Goal: Transaction & Acquisition: Purchase product/service

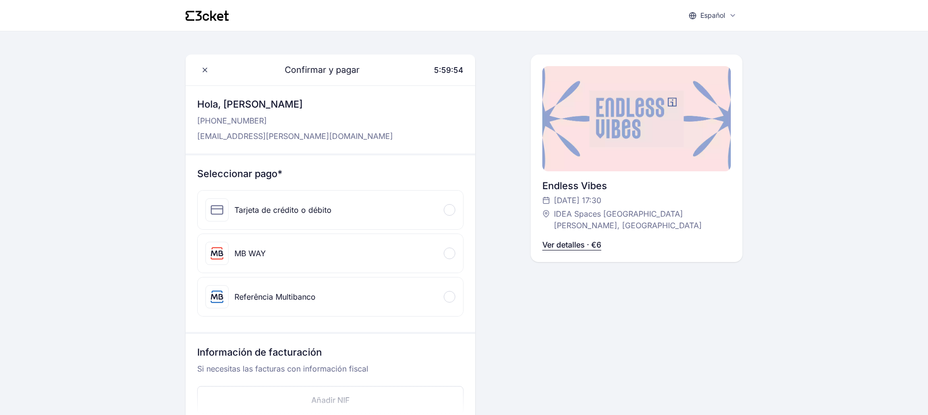
click at [472, 272] on div "Seleccionar pago* Tarjeta de crédito o débito Información de la tarjeta MB WAY …" at bounding box center [330, 244] width 289 height 177
click at [450, 294] on div at bounding box center [450, 297] width 12 height 12
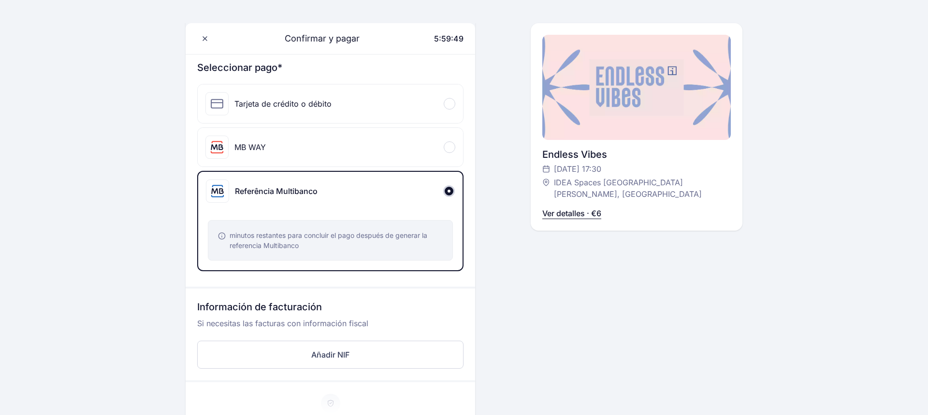
scroll to position [34, 0]
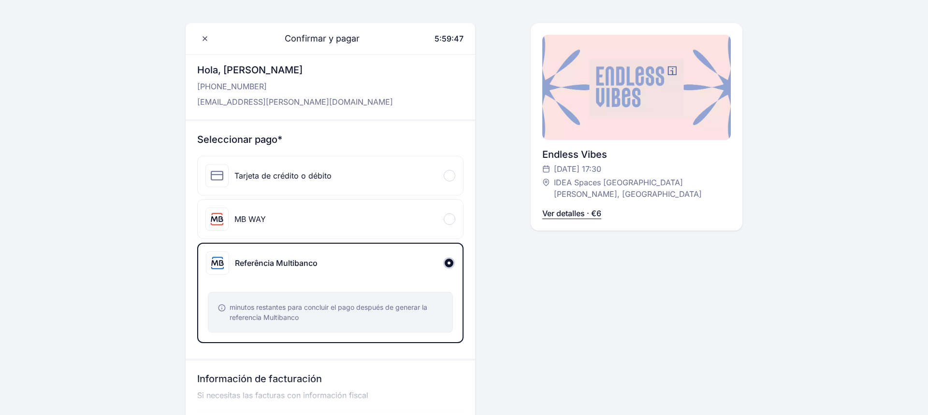
click at [441, 215] on div "MB WAY" at bounding box center [330, 219] width 265 height 39
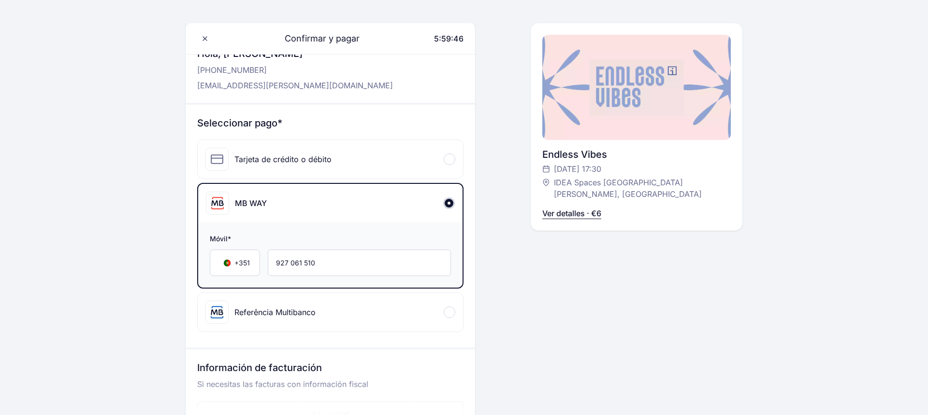
scroll to position [54, 0]
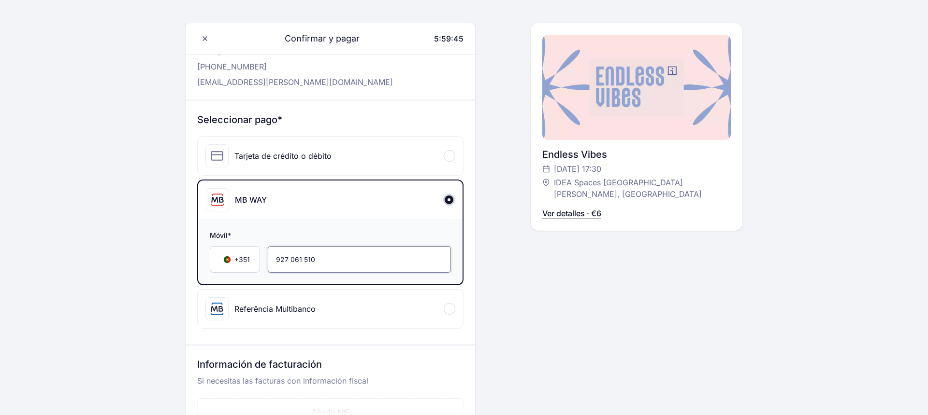
click at [359, 253] on input "927 061 510" at bounding box center [359, 259] width 183 height 27
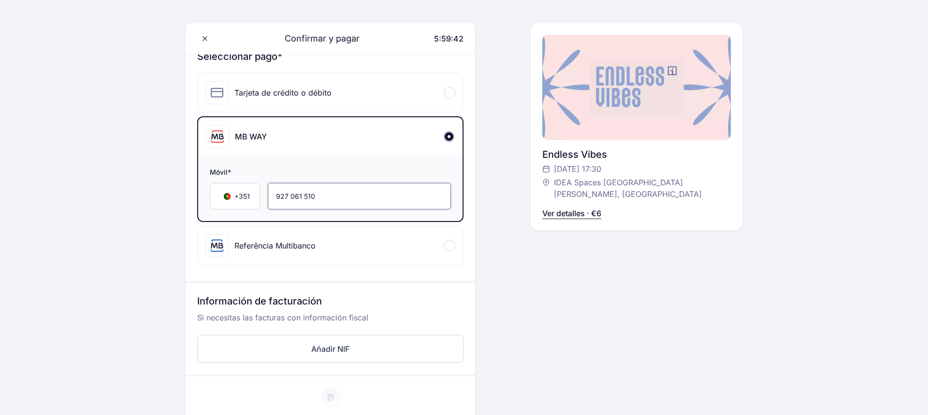
scroll to position [101, 0]
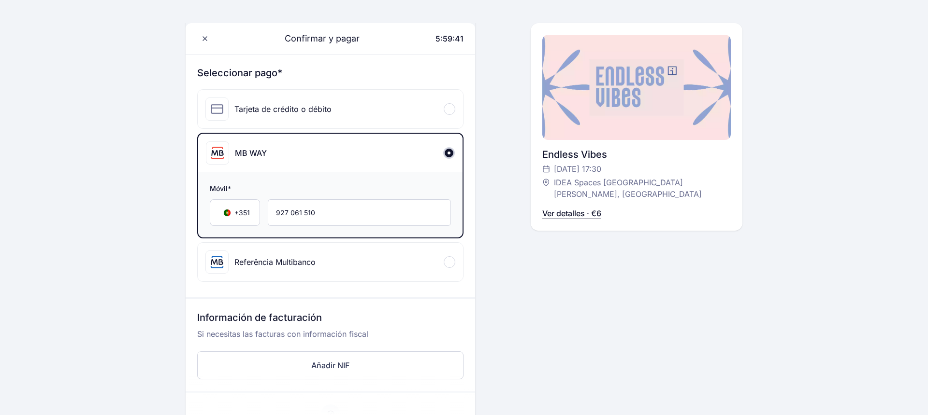
click at [294, 117] on div "Tarjeta de crédito o débito" at bounding box center [268, 109] width 126 height 23
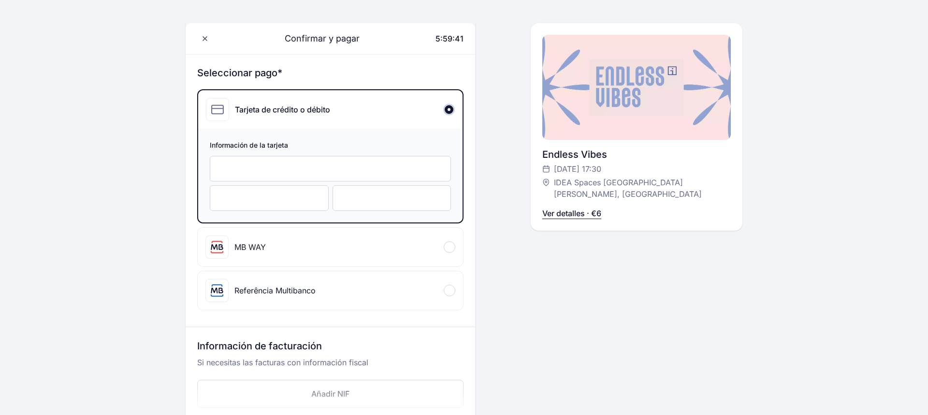
click at [298, 175] on div at bounding box center [330, 169] width 241 height 26
click at [267, 239] on div "MB WAY" at bounding box center [330, 247] width 265 height 39
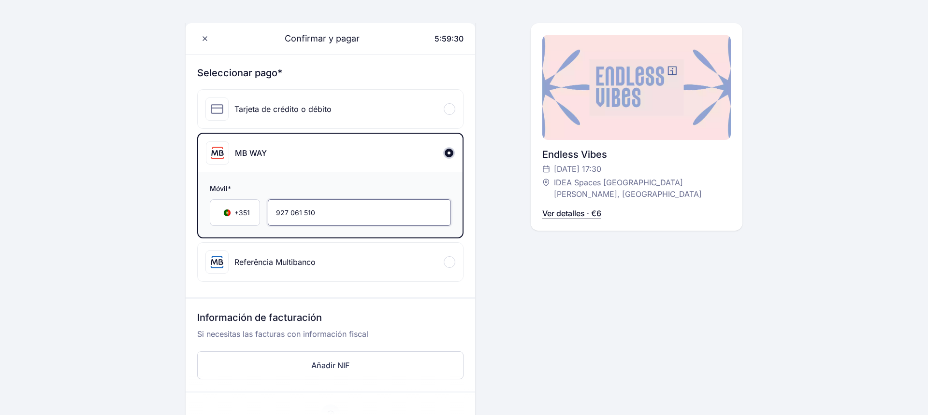
click at [322, 213] on input "927 061 510" at bounding box center [359, 213] width 183 height 27
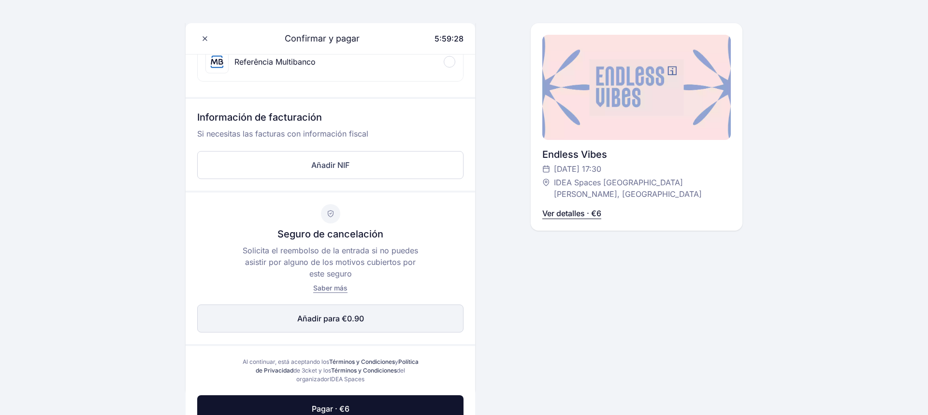
scroll to position [317, 0]
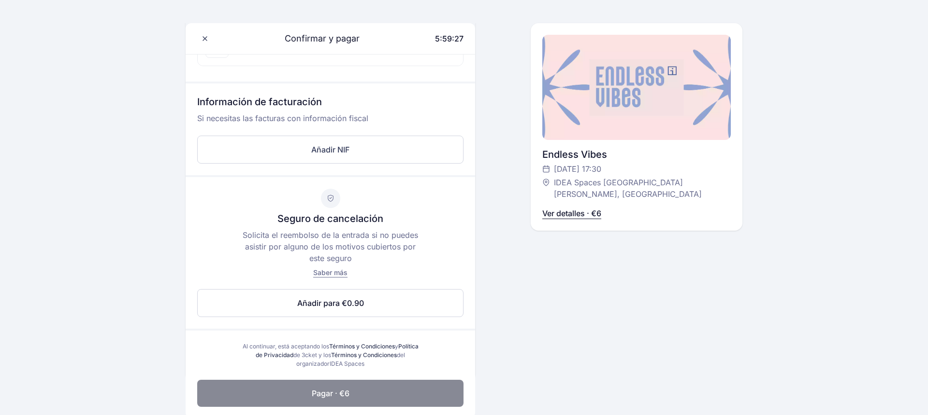
click at [311, 383] on button "Pagar · €6" at bounding box center [330, 393] width 266 height 27
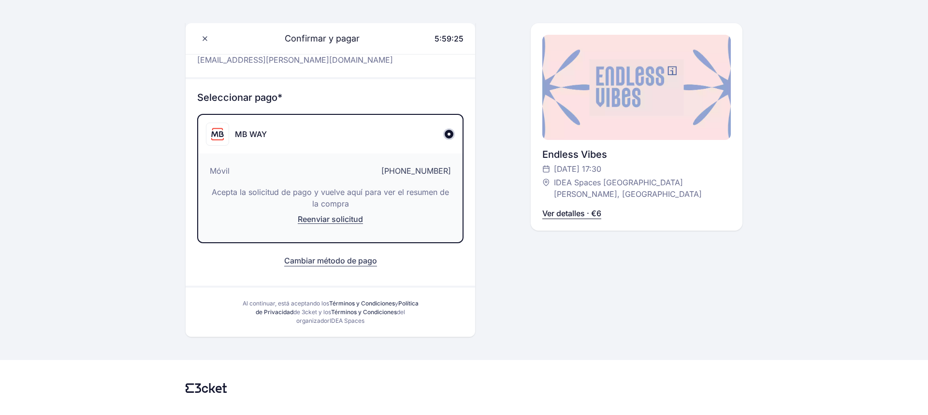
scroll to position [71, 0]
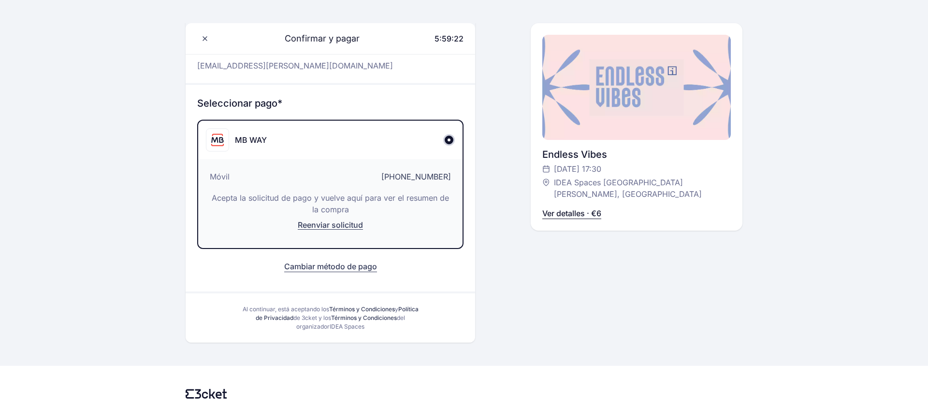
click at [336, 271] on button "Cambiar método de pago" at bounding box center [330, 267] width 93 height 12
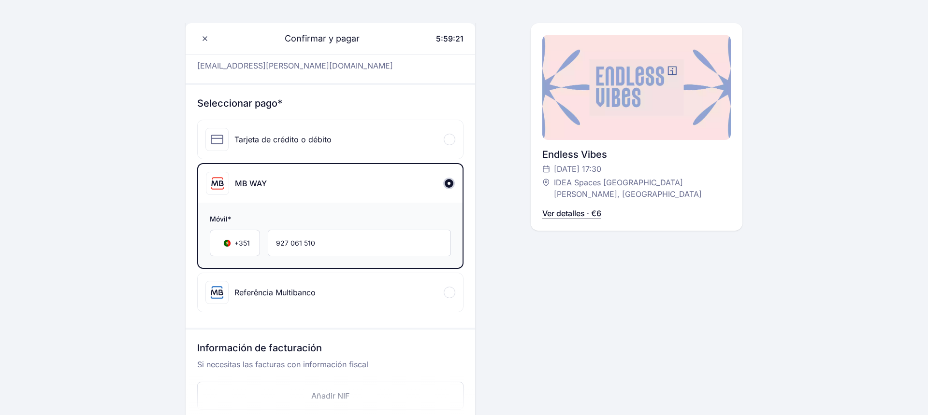
click at [285, 144] on div "Tarjeta de crédito o débito" at bounding box center [282, 140] width 97 height 12
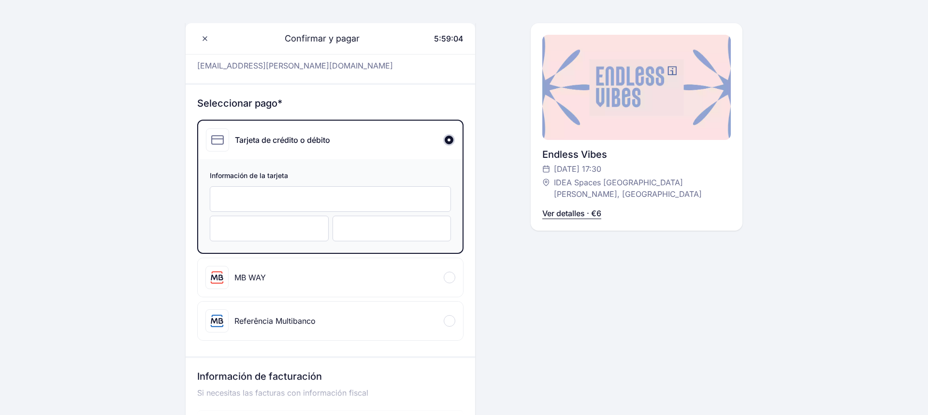
click at [254, 291] on div "MB WAY" at bounding box center [330, 277] width 265 height 39
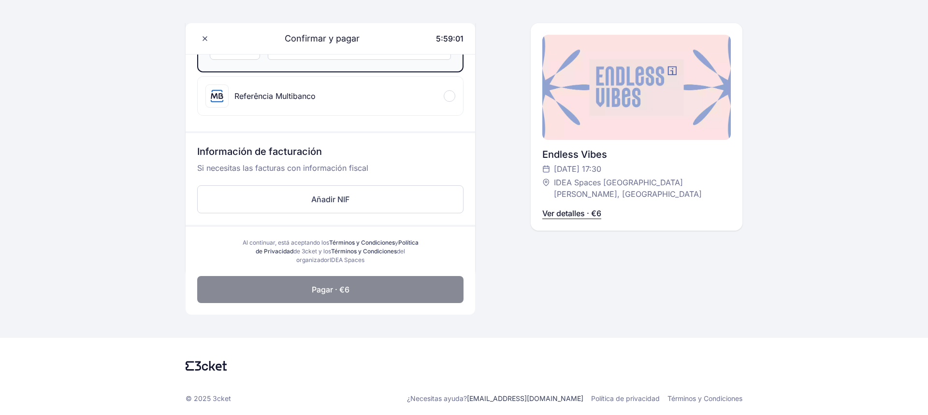
click at [307, 281] on button "Pagar · €6" at bounding box center [330, 289] width 266 height 27
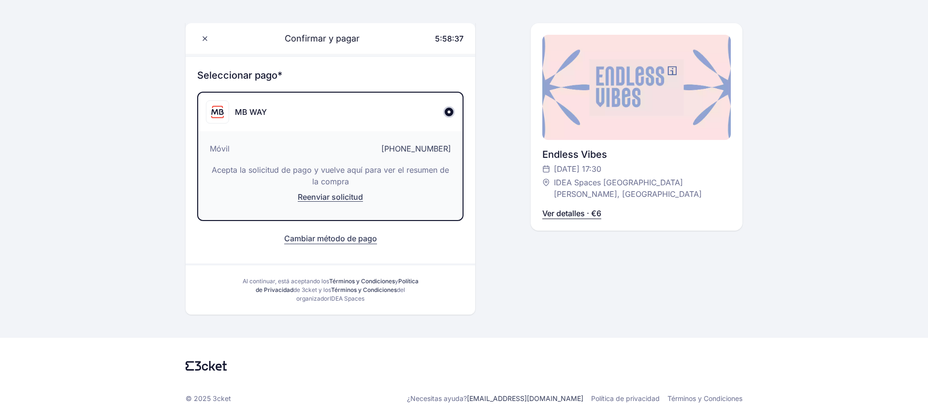
click at [550, 257] on div "Confirmar y pagar 5:58:37 [PERSON_NAME], [PERSON_NAME] [PHONE_NUMBER] [EMAIL_AD…" at bounding box center [636, 135] width 212 height 359
click at [550, 257] on div "Confirmar y pagar 5:58:35 Hola, [PERSON_NAME] [PHONE_NUMBER] [EMAIL_ADDRESS][PE…" at bounding box center [636, 135] width 212 height 359
